Goal: Task Accomplishment & Management: Use online tool/utility

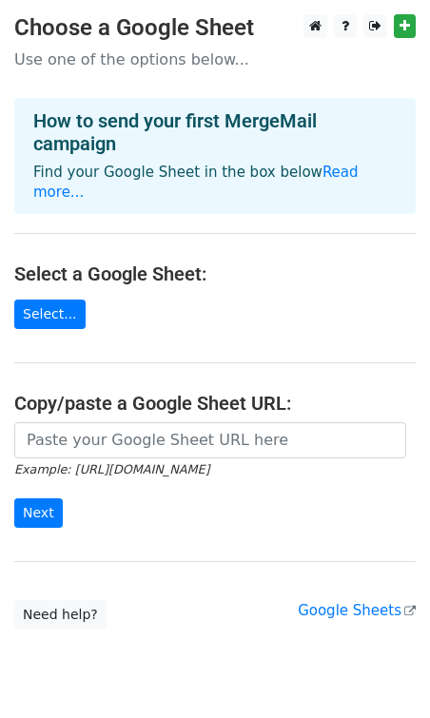
click at [53, 300] on link "Select..." at bounding box center [49, 314] width 71 height 29
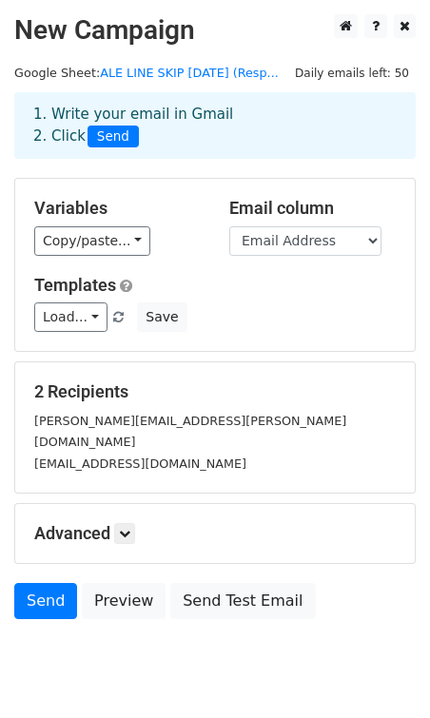
scroll to position [29, 0]
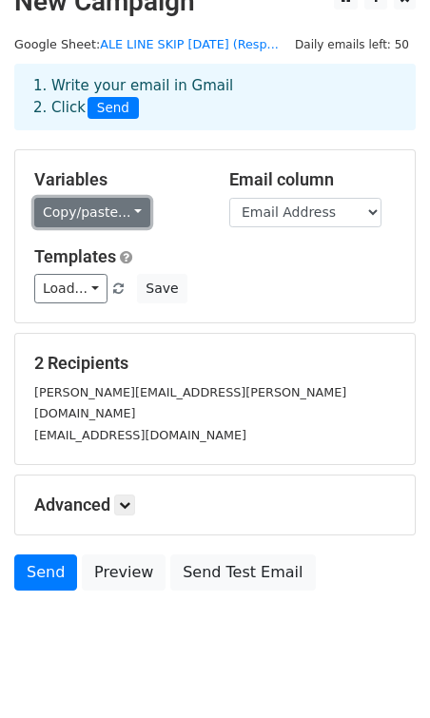
click at [82, 210] on link "Copy/paste..." at bounding box center [92, 212] width 116 height 29
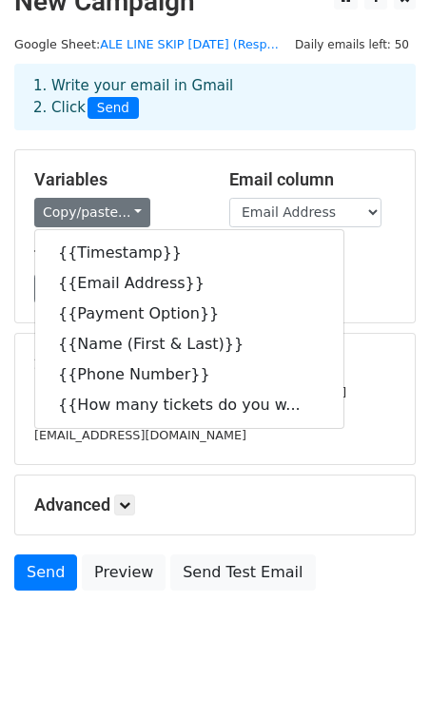
click at [150, 172] on h5 "Variables" at bounding box center [117, 179] width 166 height 21
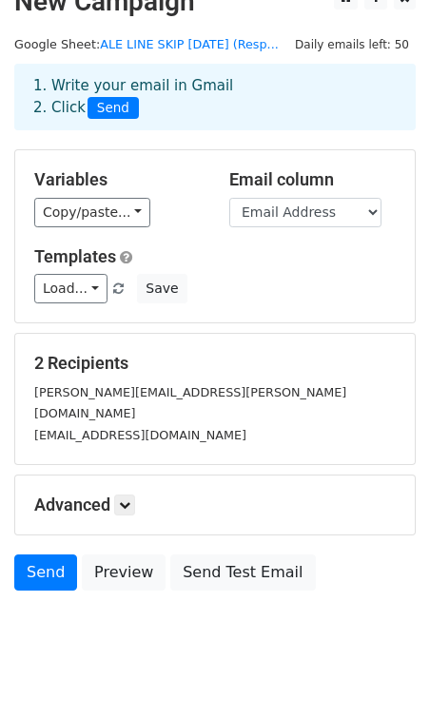
scroll to position [42, 0]
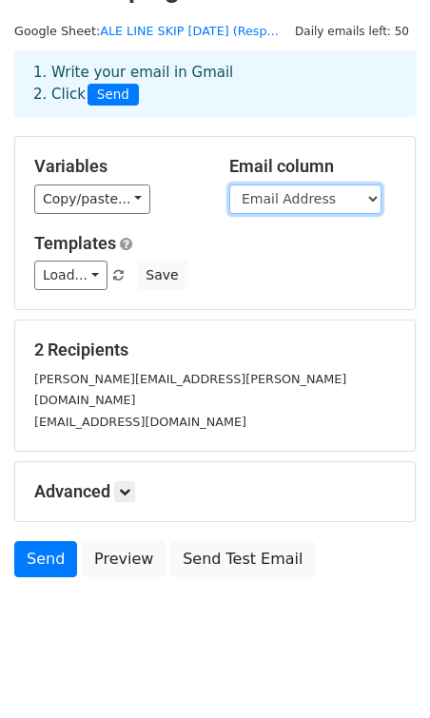
click at [270, 191] on select "Timestamp Email Address Payment Option Name (First & Last) Phone Number How man…" at bounding box center [305, 199] width 152 height 29
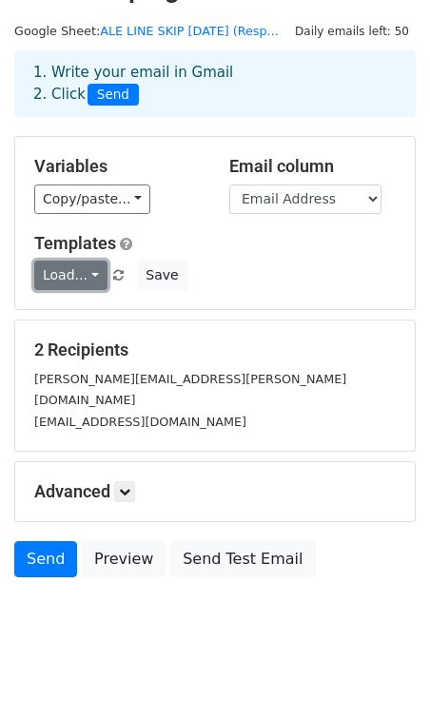
click at [86, 277] on link "Load..." at bounding box center [70, 275] width 73 height 29
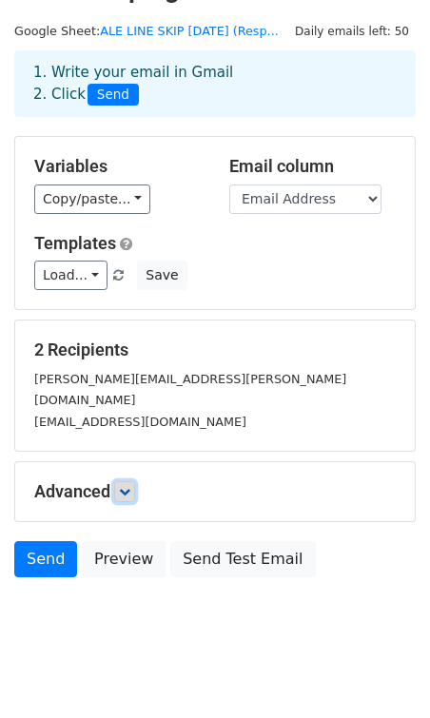
click at [122, 481] on link at bounding box center [124, 491] width 21 height 21
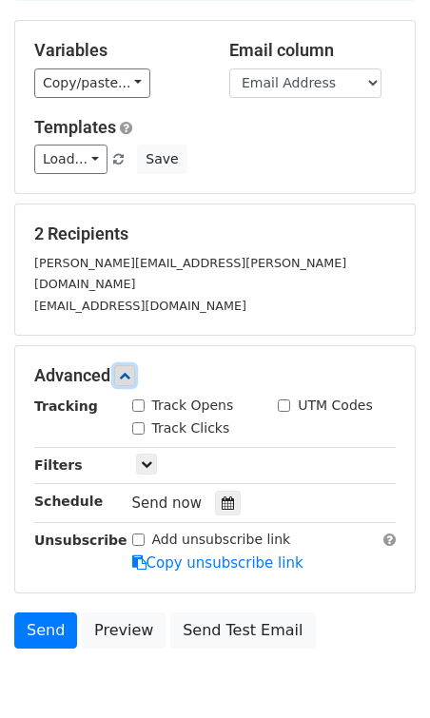
scroll to position [216, 0]
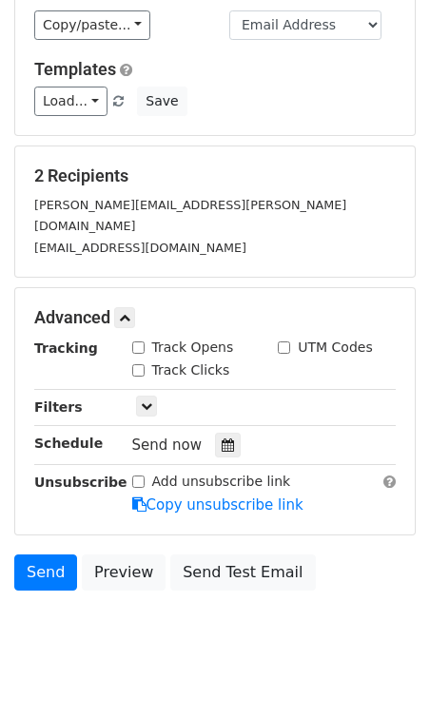
click at [124, 313] on div "Advanced Tracking Track Opens UTM Codes Track Clicks Filters Only include sprea…" at bounding box center [215, 411] width 400 height 246
click at [129, 309] on div "Advanced Tracking Track Opens UTM Codes Track Clicks Filters Only include sprea…" at bounding box center [215, 411] width 400 height 246
click at [122, 288] on div "Advanced Tracking Track Opens UTM Codes Track Clicks Filters Only include sprea…" at bounding box center [215, 411] width 400 height 246
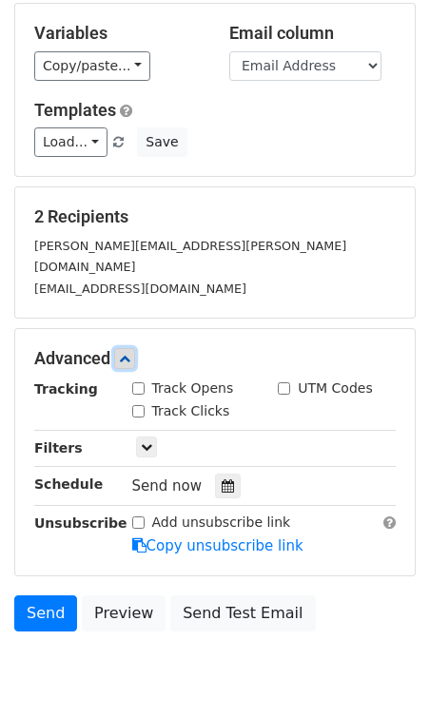
click at [128, 353] on icon at bounding box center [124, 358] width 11 height 11
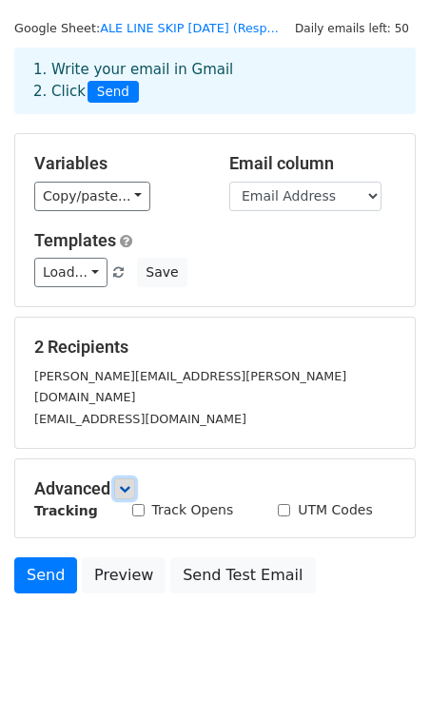
scroll to position [42, 0]
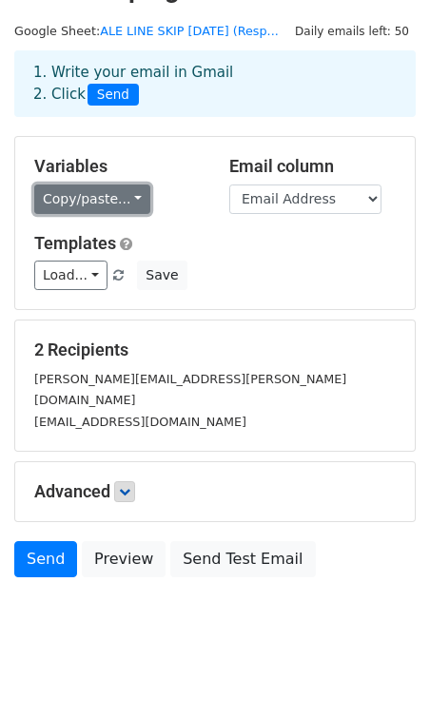
click at [115, 189] on link "Copy/paste..." at bounding box center [92, 199] width 116 height 29
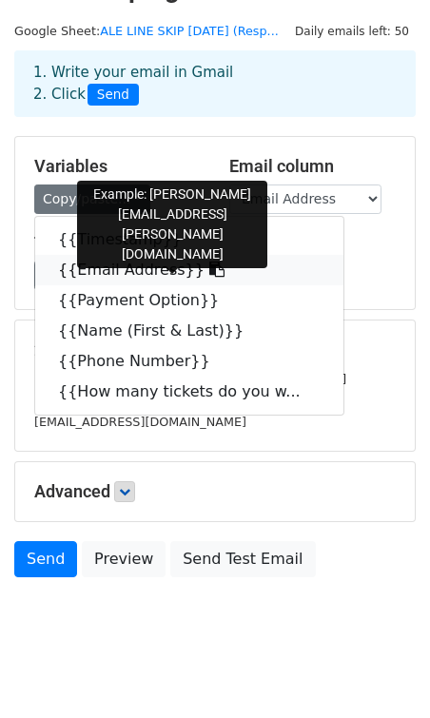
click at [133, 262] on link "{{Email Address}}" at bounding box center [189, 270] width 308 height 30
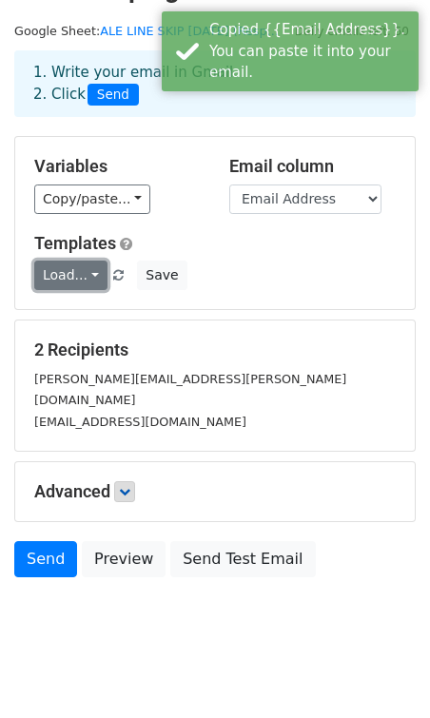
click at [72, 283] on link "Load..." at bounding box center [70, 275] width 73 height 29
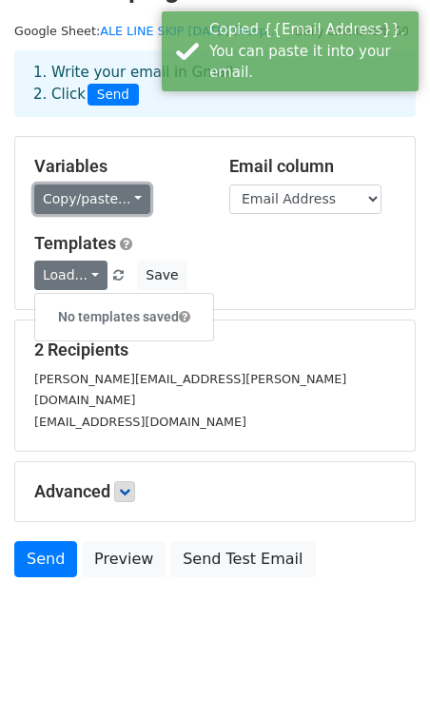
click at [88, 210] on link "Copy/paste..." at bounding box center [92, 199] width 116 height 29
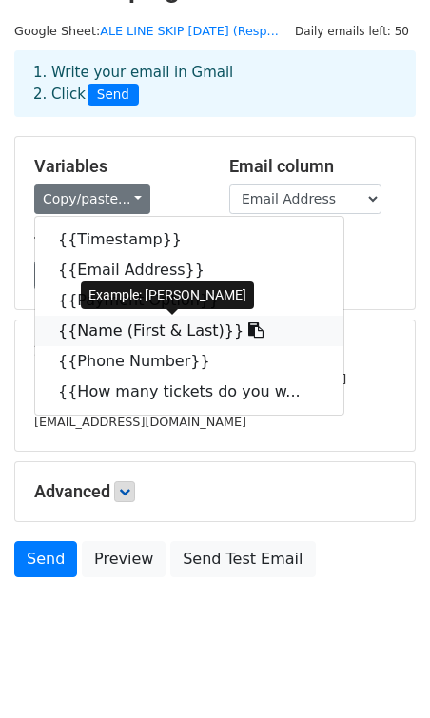
click at [76, 323] on link "{{Name (First & Last)}}" at bounding box center [189, 331] width 308 height 30
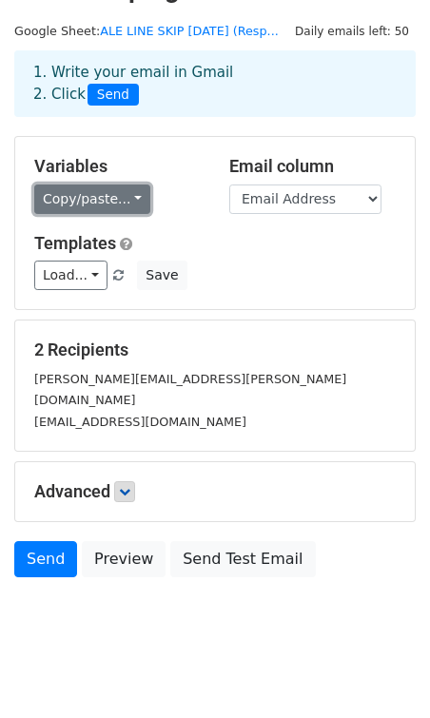
click at [111, 200] on link "Copy/paste..." at bounding box center [92, 199] width 116 height 29
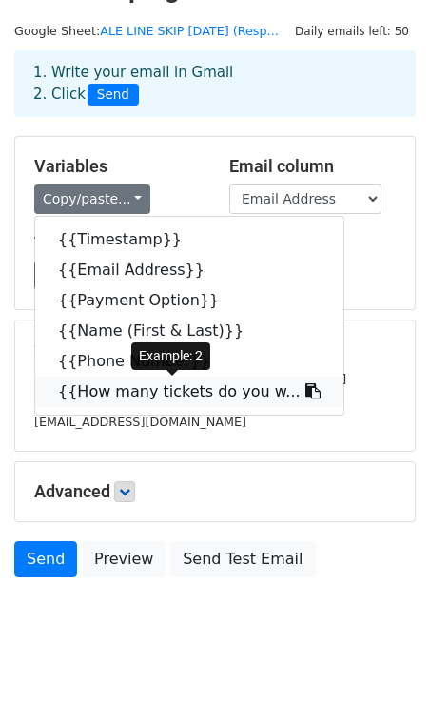
click at [114, 385] on link "{{How many tickets do you w..." at bounding box center [189, 392] width 308 height 30
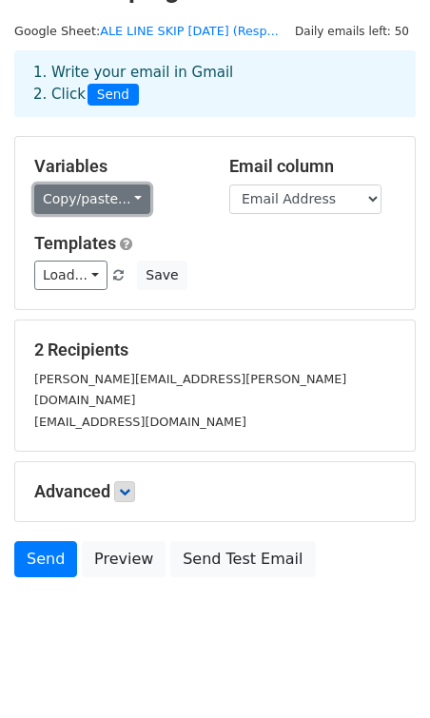
click at [127, 200] on link "Copy/paste..." at bounding box center [92, 199] width 116 height 29
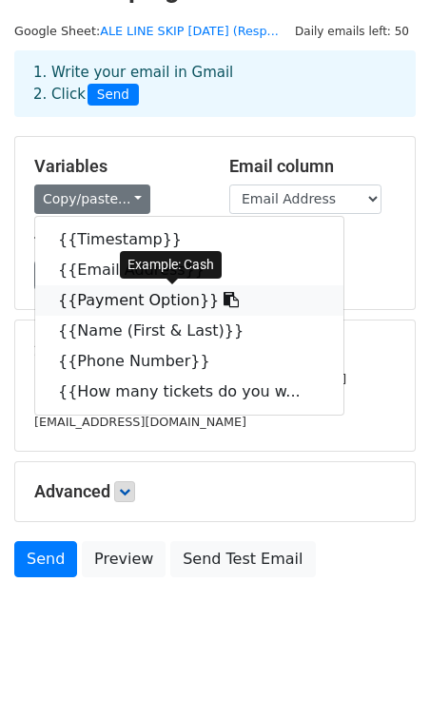
click at [144, 291] on link "{{Payment Option}}" at bounding box center [189, 300] width 308 height 30
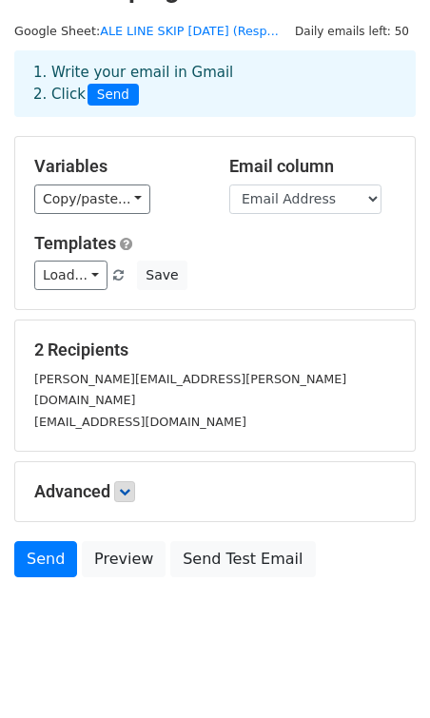
click at [104, 183] on div "Variables Copy/paste... {{Timestamp}} {{Email Address}} {{Payment Option}} {{Na…" at bounding box center [117, 185] width 195 height 58
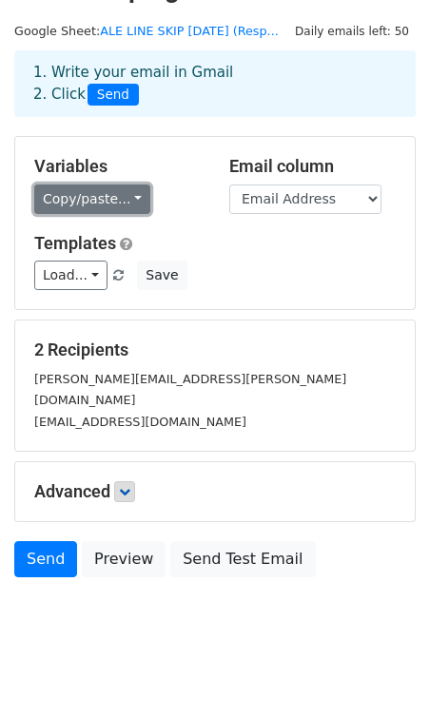
click at [108, 198] on link "Copy/paste..." at bounding box center [92, 199] width 116 height 29
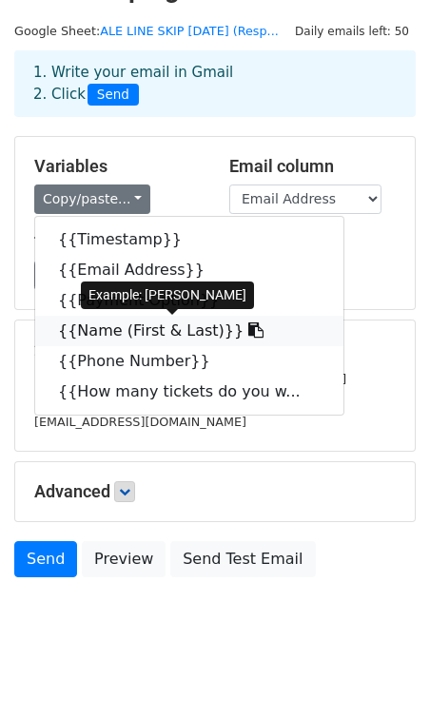
click at [117, 328] on link "{{Name (First & Last)}}" at bounding box center [189, 331] width 308 height 30
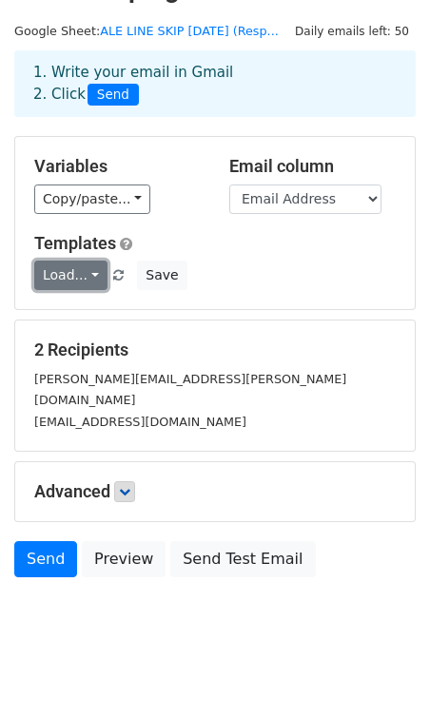
click at [89, 268] on link "Load..." at bounding box center [70, 275] width 73 height 29
click at [225, 255] on div "Templates Load... No templates saved Save" at bounding box center [215, 262] width 390 height 58
click at [276, 223] on div "Variables Copy/paste... {{Timestamp}} {{Email Address}} {{Payment Option}} {{Na…" at bounding box center [215, 223] width 400 height 172
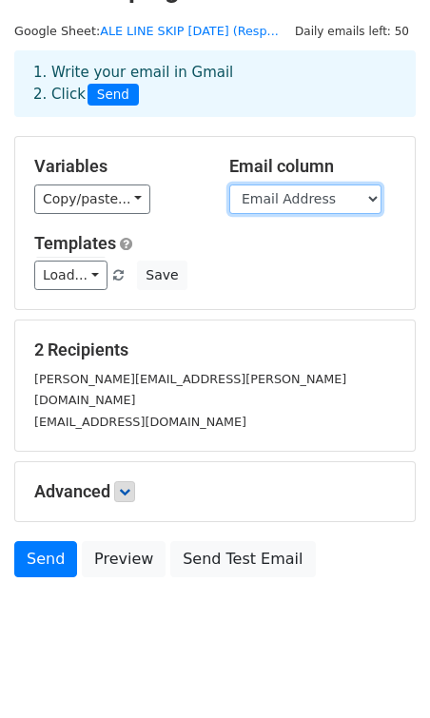
click at [276, 192] on select "Timestamp Email Address Payment Option Name (First & Last) Phone Number How man…" at bounding box center [305, 199] width 152 height 29
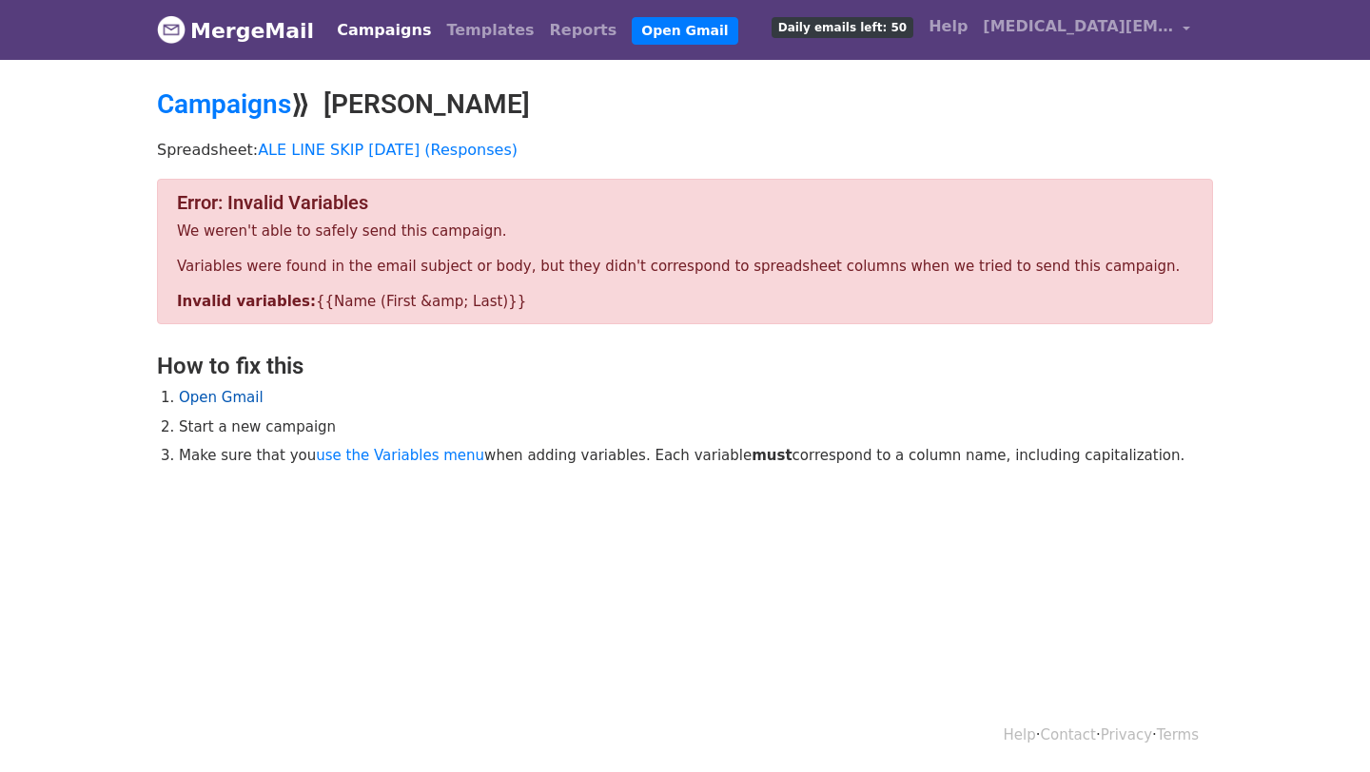
click at [226, 395] on link "Open Gmail" at bounding box center [221, 397] width 85 height 17
